Goal: Navigation & Orientation: Find specific page/section

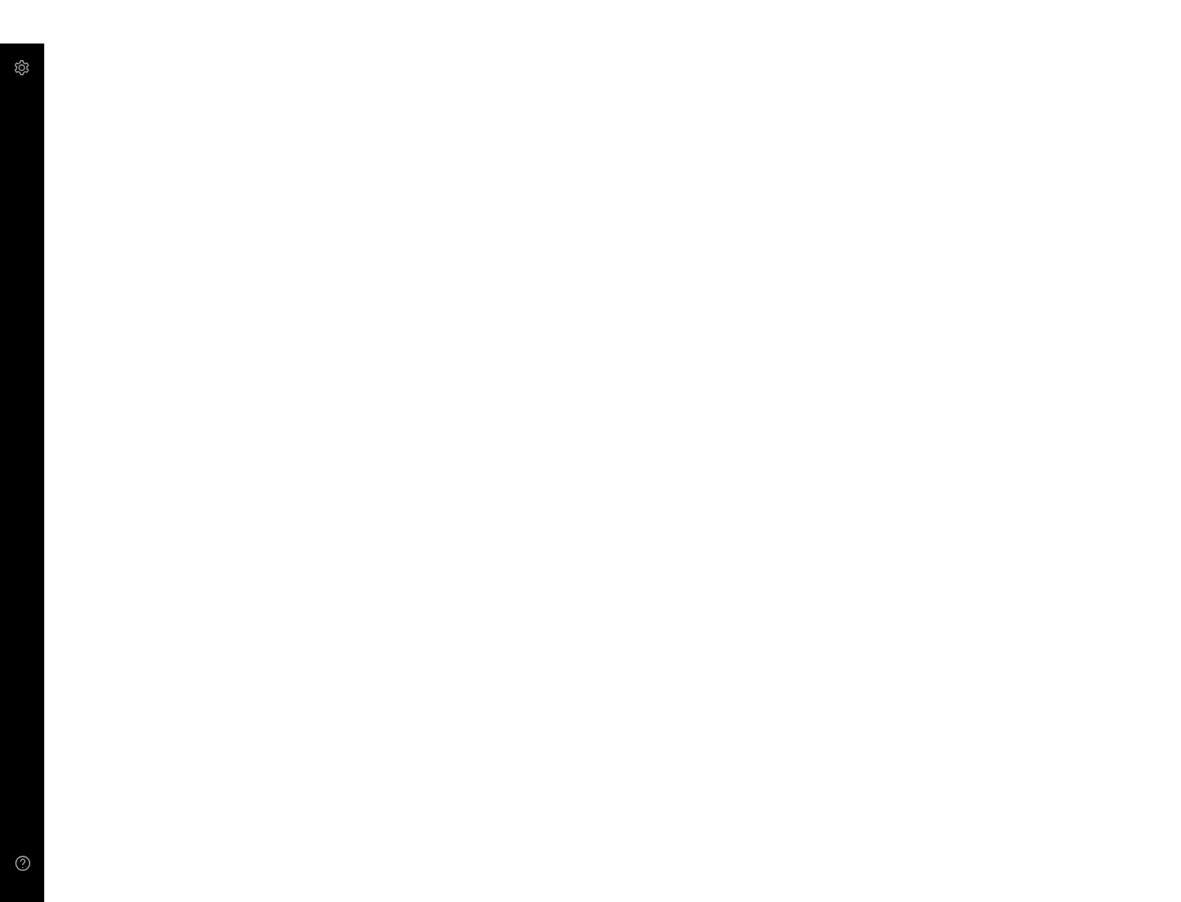
click at [704, 193] on main at bounding box center [590, 451] width 1181 height 902
